Goal: Task Accomplishment & Management: Use online tool/utility

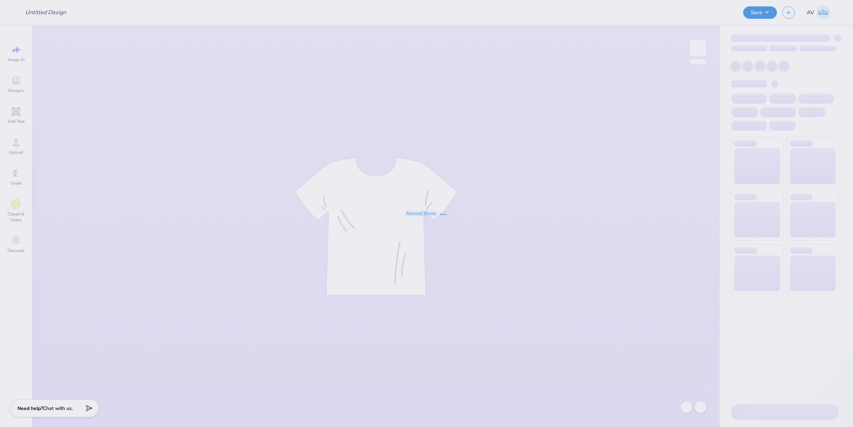
type input "CHI O PARENTS WEEKEND"
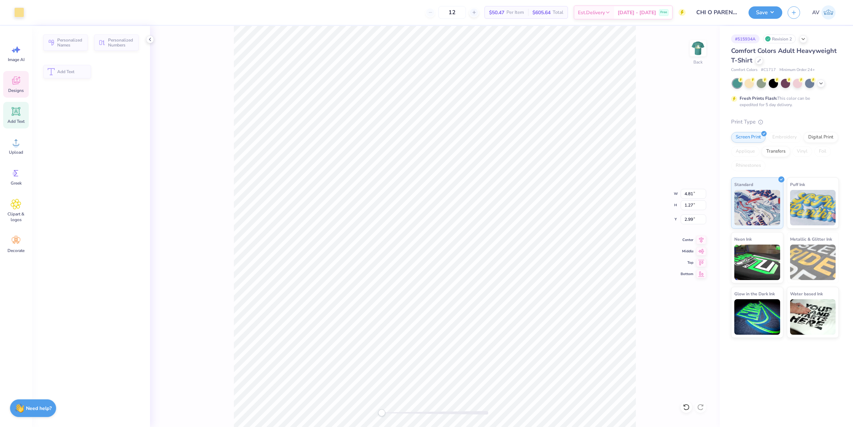
type input "1.27"
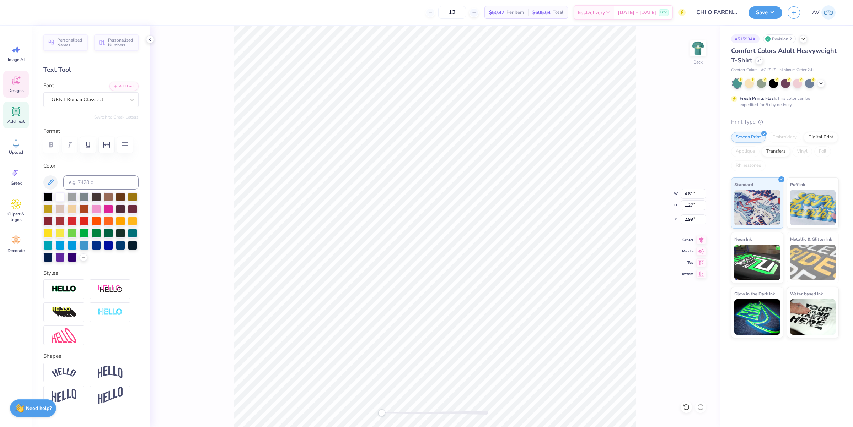
scroll to position [7, 1]
click at [695, 45] on img at bounding box center [698, 48] width 28 height 28
type input "8.45"
type input "1.66"
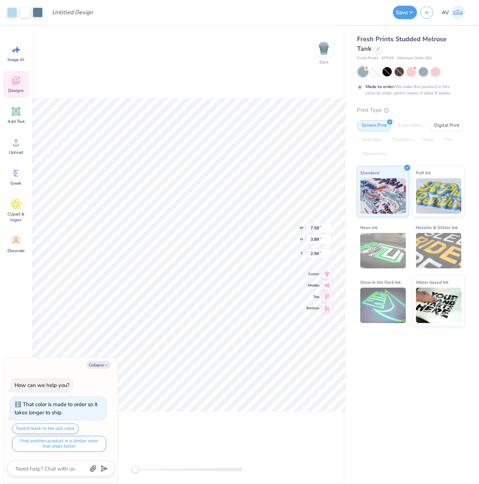
scroll to position [6, 0]
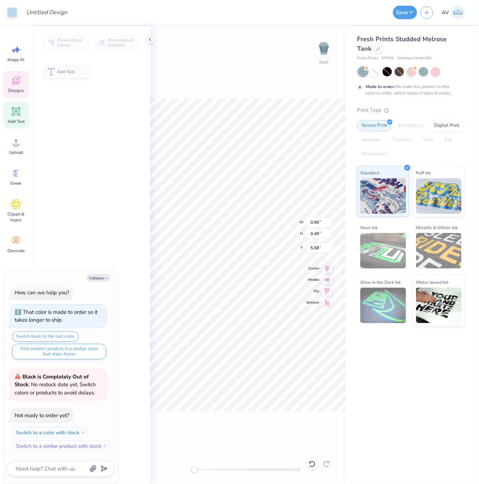
type textarea "x"
type input "0.96"
type input "0.49"
type input "5.58"
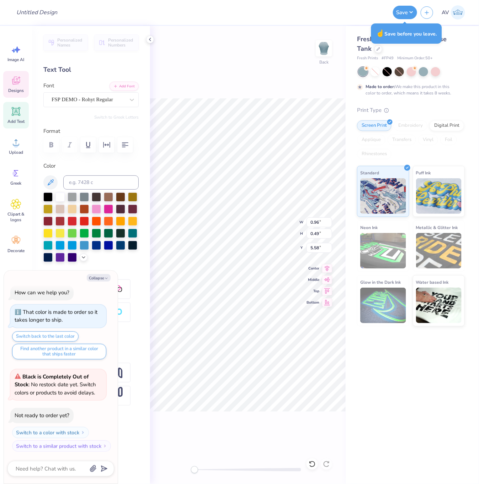
click at [282, 45] on div "Back W 0.96 0.96 " H 0.49 0.49 " Y 5.58 5.58 " Center Middle Top Bottom" at bounding box center [247, 255] width 195 height 458
type textarea "x"
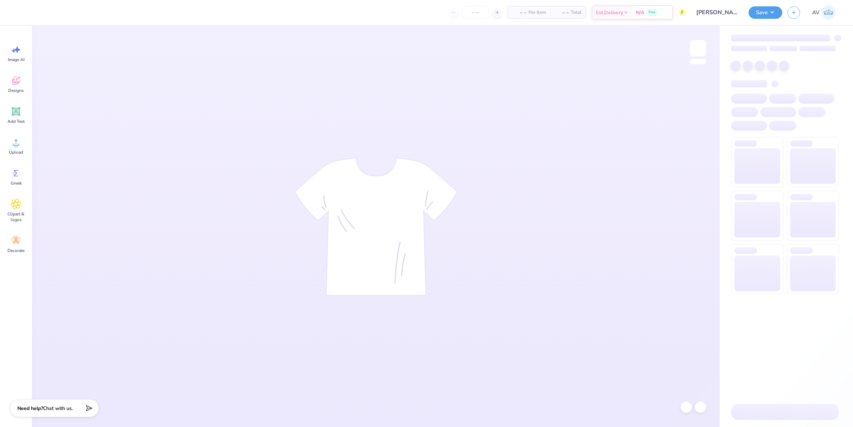
type input "[PERSON_NAME] : [GEOGRAPHIC_DATA]"
type input "24"
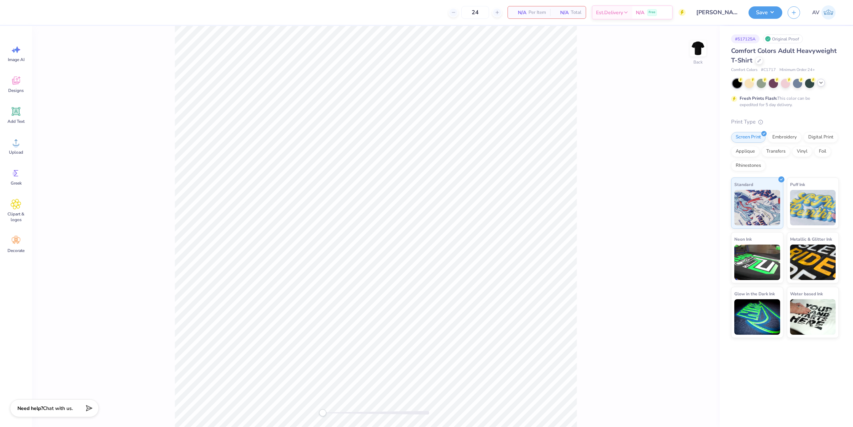
click at [822, 84] on icon at bounding box center [821, 83] width 6 height 6
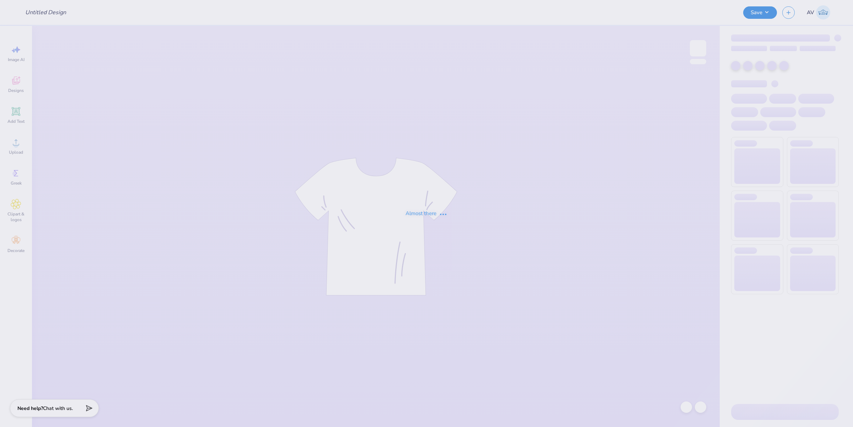
type input "Merch for Pi Kappa Alpha"
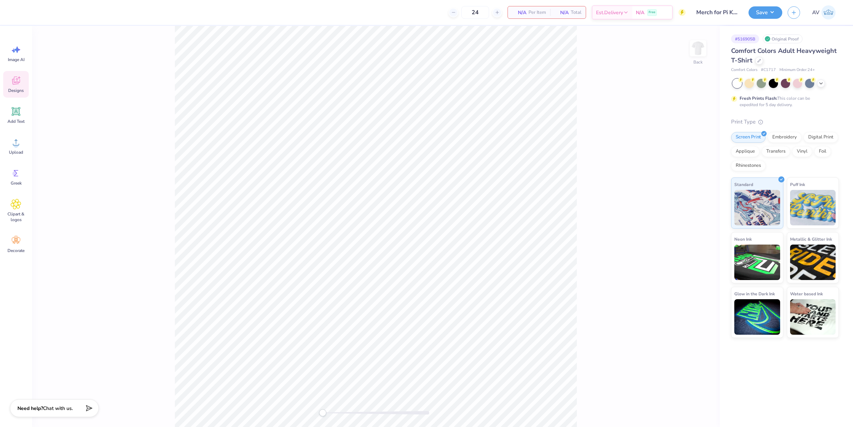
click at [20, 86] on icon at bounding box center [16, 80] width 11 height 11
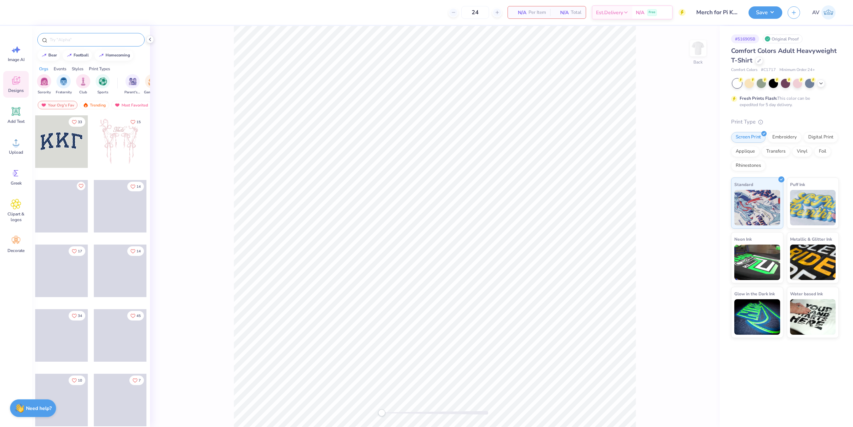
click at [110, 40] on input "text" at bounding box center [94, 39] width 91 height 7
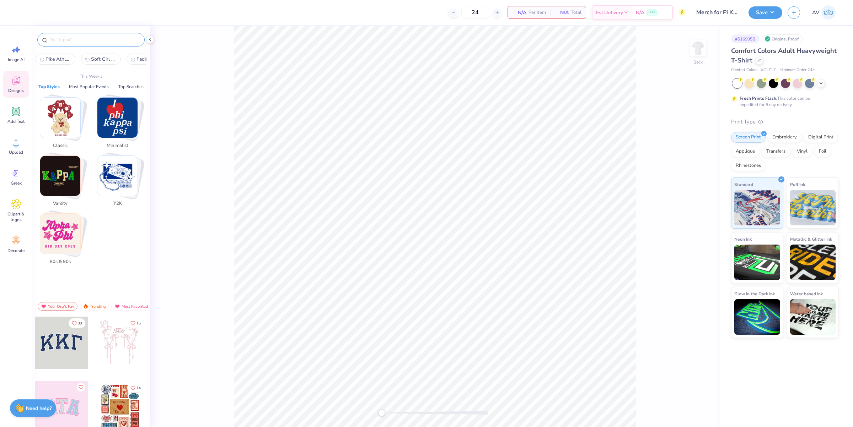
paste input "Mom's Day Football"
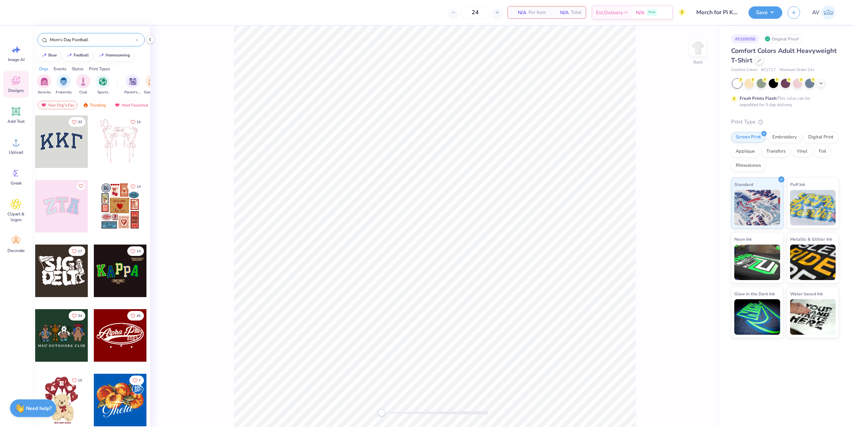
type input "Mom's Day Football"
